Goal: Task Accomplishment & Management: Use online tool/utility

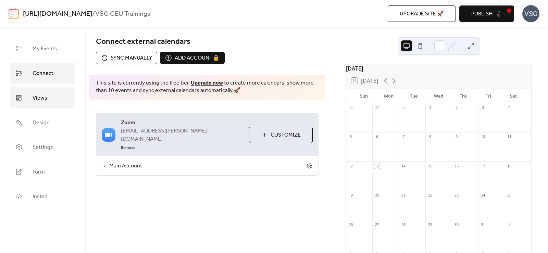
click at [53, 96] on link "Views" at bounding box center [42, 97] width 65 height 21
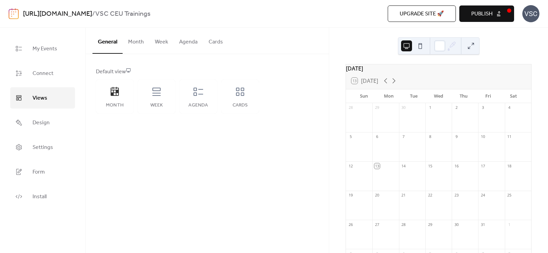
click at [219, 39] on button "Cards" at bounding box center [215, 40] width 25 height 25
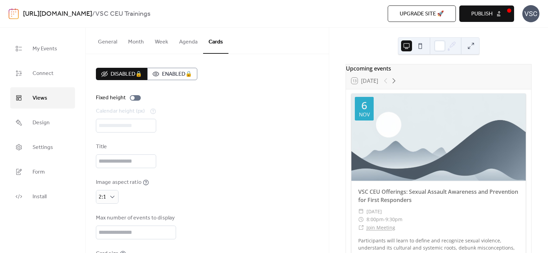
click at [139, 37] on button "Month" at bounding box center [136, 40] width 27 height 25
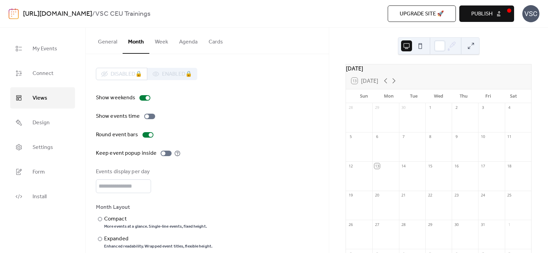
click at [239, 144] on div "Show weekends Show events time Round event bars Keep event popup inside Events …" at bounding box center [207, 172] width 223 height 156
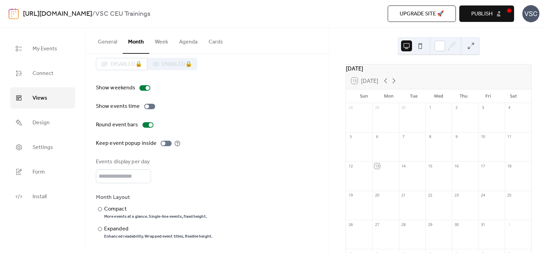
click at [263, 152] on div "Show weekends Show events time Round event bars Keep event popup inside Events …" at bounding box center [207, 162] width 223 height 156
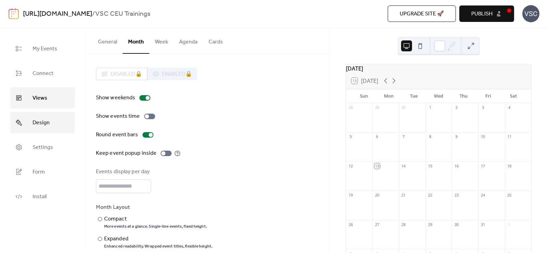
click at [39, 117] on link "Design" at bounding box center [42, 122] width 65 height 21
